Goal: Task Accomplishment & Management: Use online tool/utility

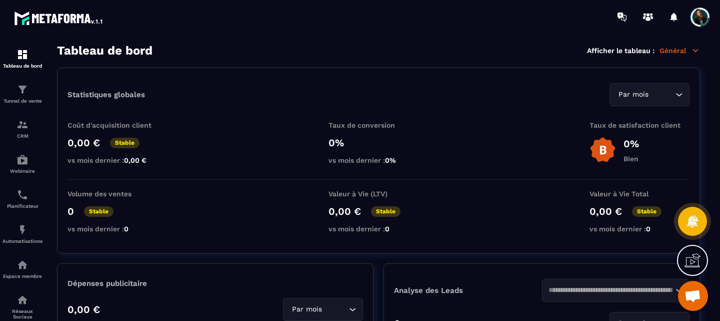
click at [697, 256] on icon at bounding box center [693, 260] width 16 height 16
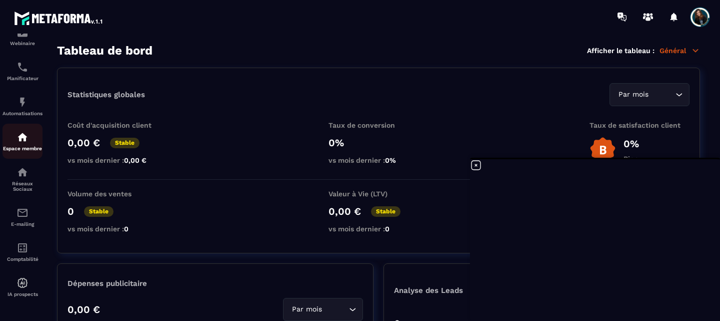
scroll to position [134, 0]
click at [475, 164] on icon at bounding box center [476, 165] width 12 height 12
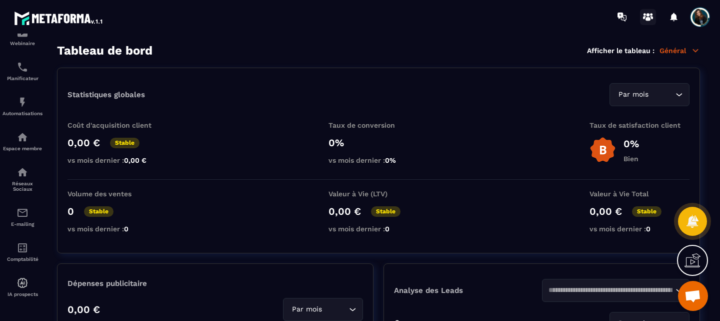
click at [646, 16] on icon at bounding box center [648, 17] width 16 height 16
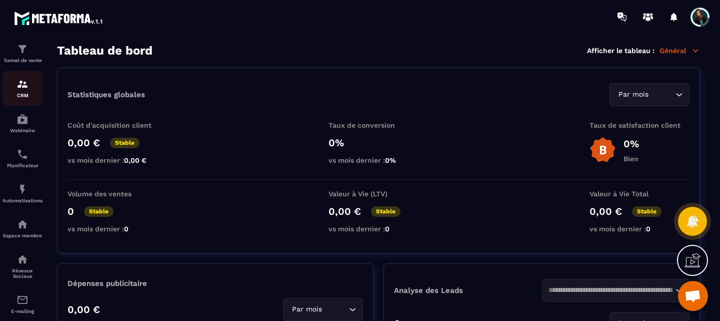
scroll to position [0, 0]
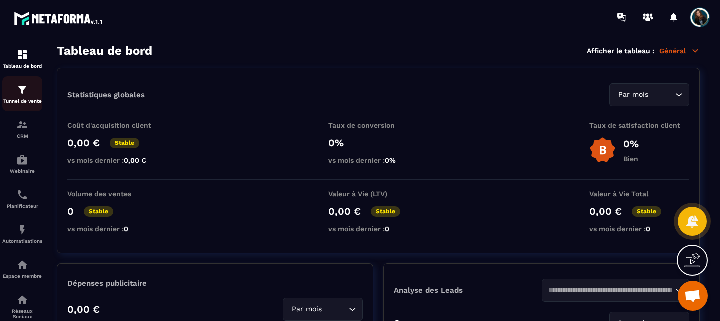
click at [18, 91] on img at bounding box center [23, 90] width 12 height 12
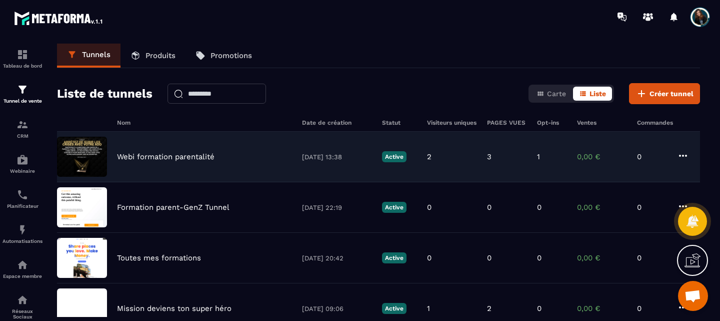
click at [143, 158] on p "Webi formation parentalité" at bounding box center [166, 156] width 98 height 9
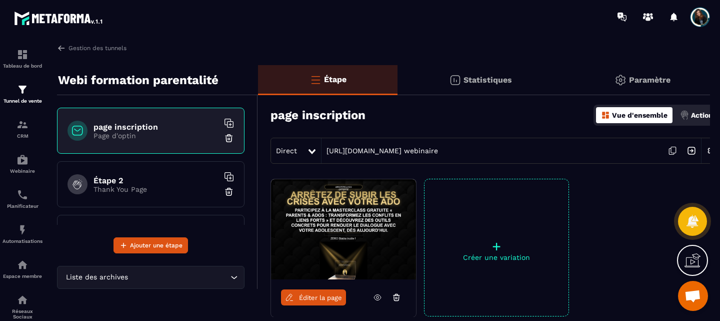
click at [343, 212] on img at bounding box center [343, 229] width 145 height 100
drag, startPoint x: 307, startPoint y: 298, endPoint x: 300, endPoint y: 298, distance: 7.0
click at [300, 298] on span "Éditer la page" at bounding box center [320, 298] width 43 height 8
